Goal: Task Accomplishment & Management: Manage account settings

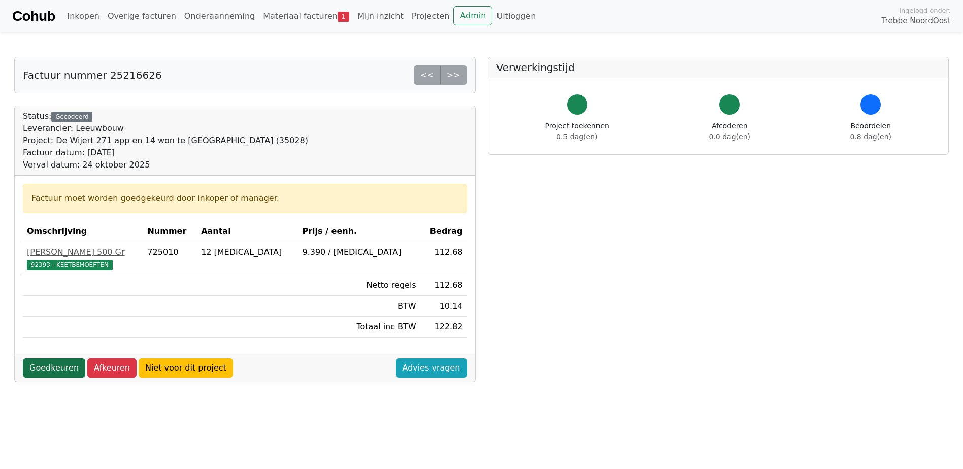
click at [55, 370] on link "Goedkeuren" at bounding box center [54, 367] width 62 height 19
click at [110, 373] on link "Afkeuren" at bounding box center [111, 367] width 49 height 19
